Goal: Transaction & Acquisition: Purchase product/service

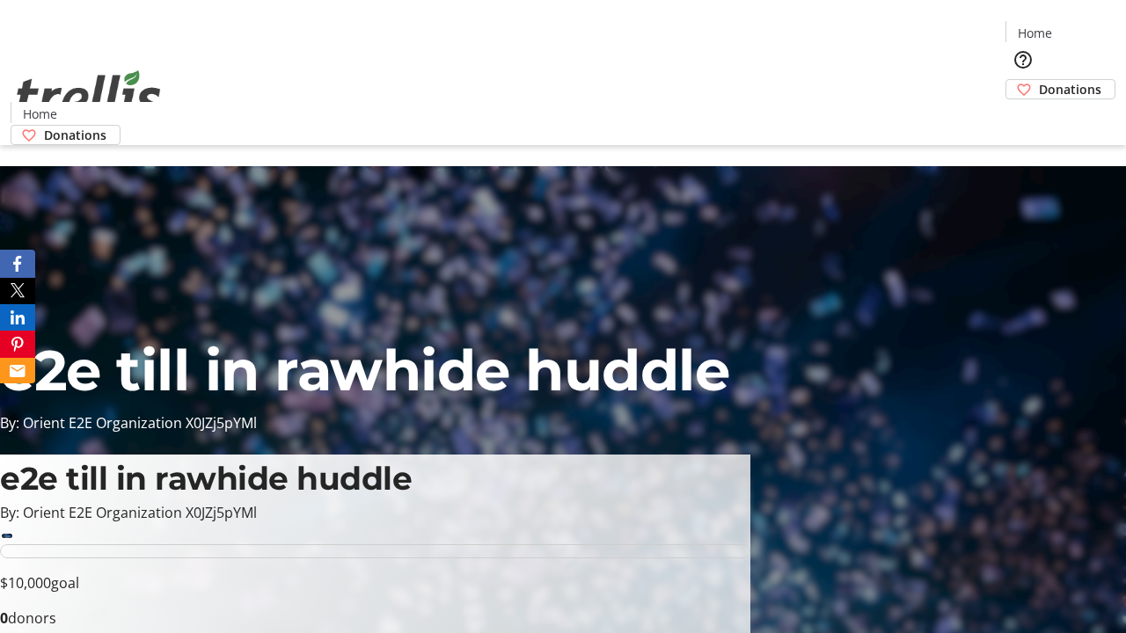
click at [1039, 80] on span "Donations" at bounding box center [1070, 89] width 62 height 18
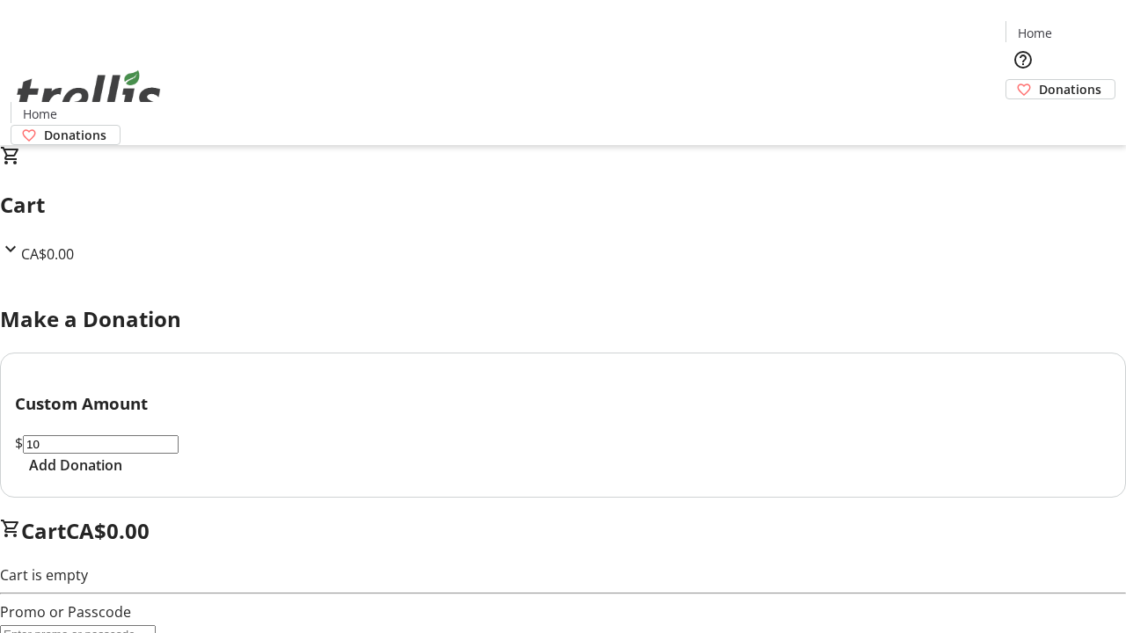
click at [122, 476] on span "Add Donation" at bounding box center [75, 465] width 93 height 21
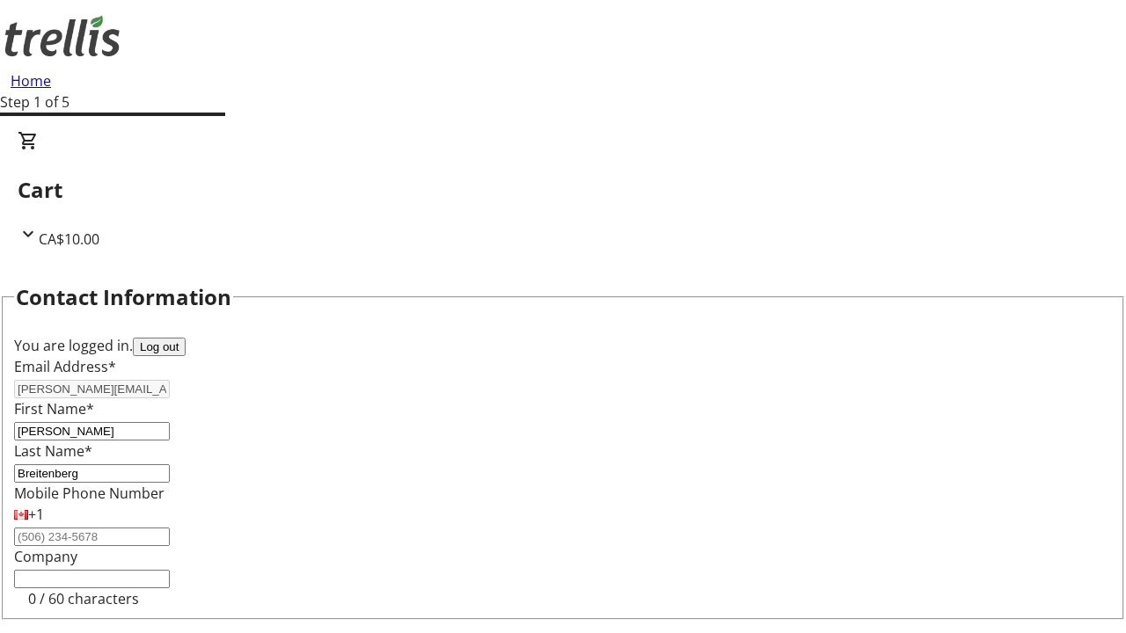
scroll to position [236, 0]
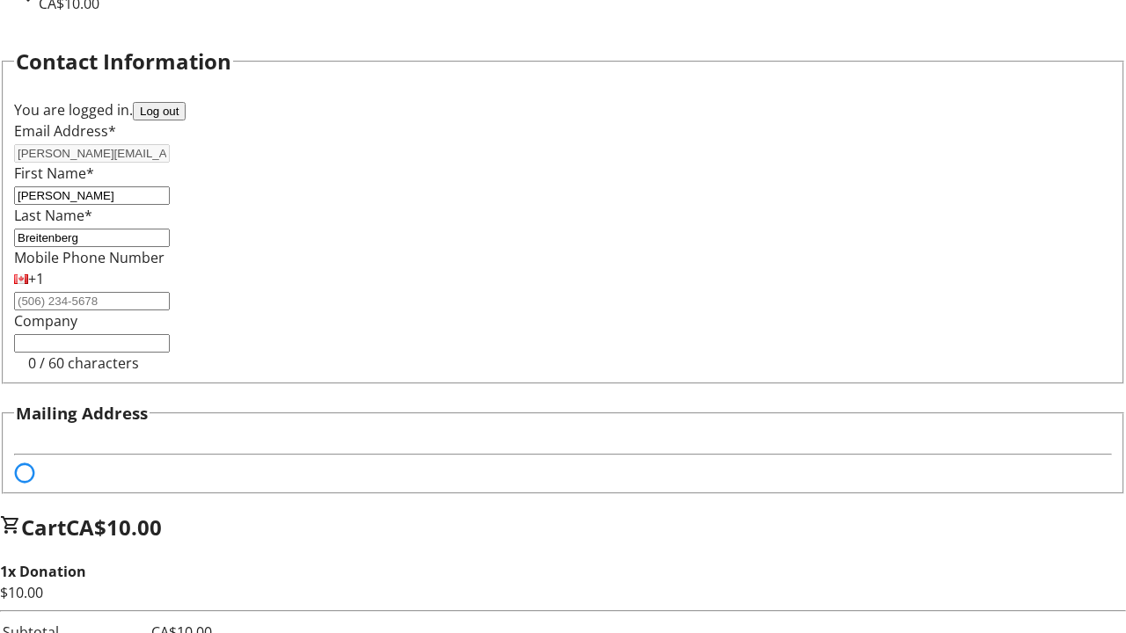
select select "BC"
select select "CA"
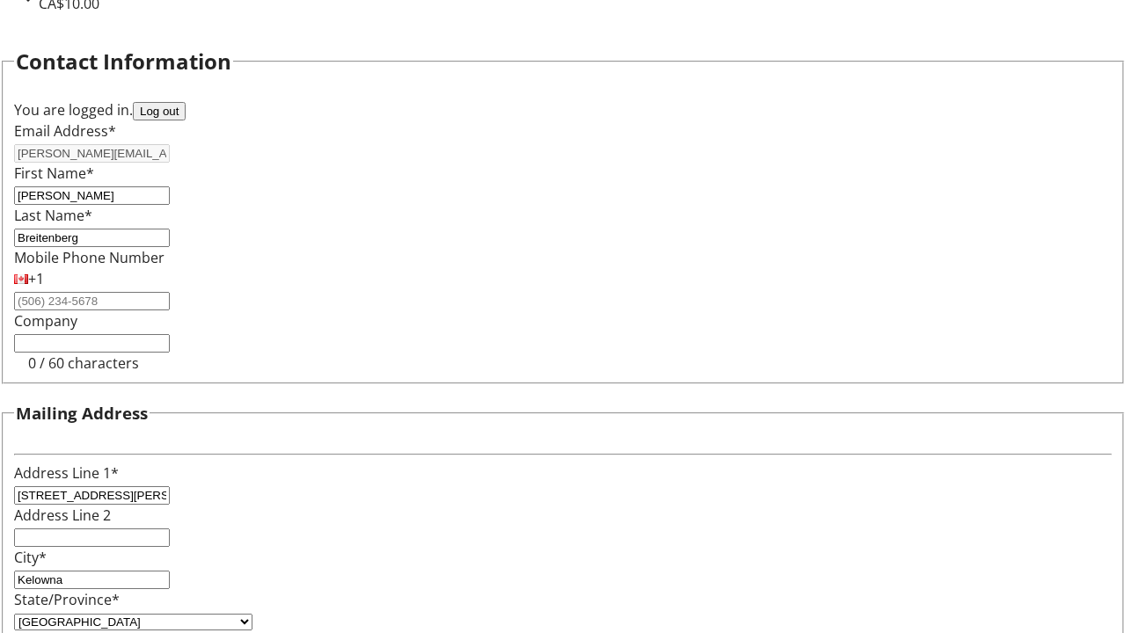
type input "V1Y 0C2"
